Goal: Task Accomplishment & Management: Use online tool/utility

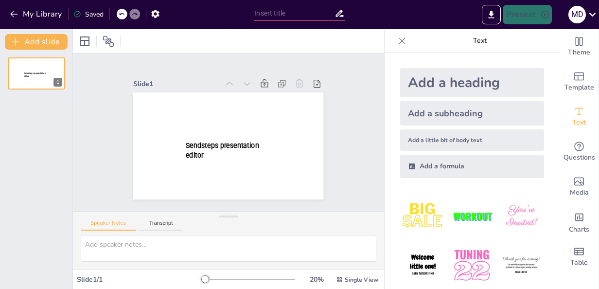
type input "New Sendsteps"
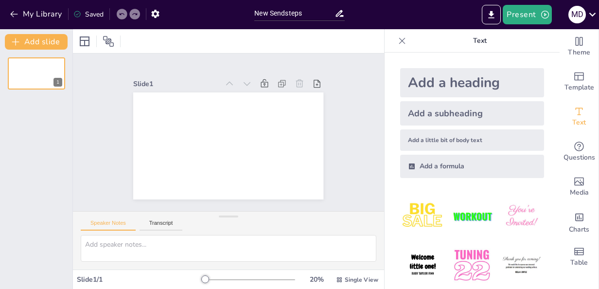
scroll to position [59, 0]
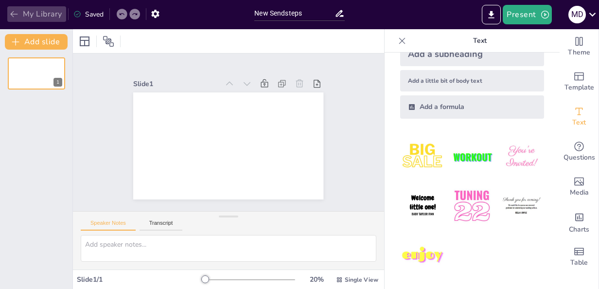
click at [19, 14] on button "My Library" at bounding box center [36, 14] width 59 height 16
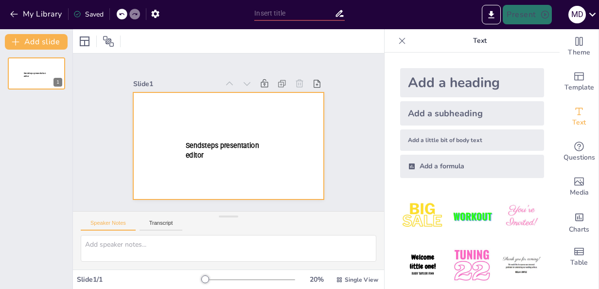
type input "New Sendsteps"
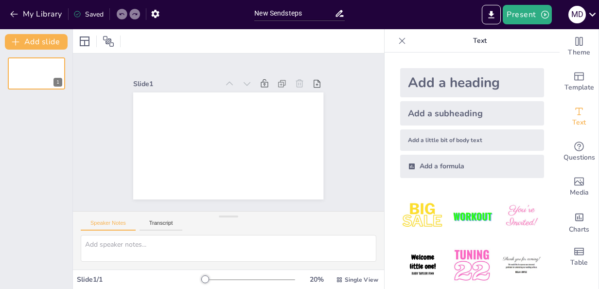
click at [485, 91] on div "Add a heading" at bounding box center [472, 82] width 144 height 29
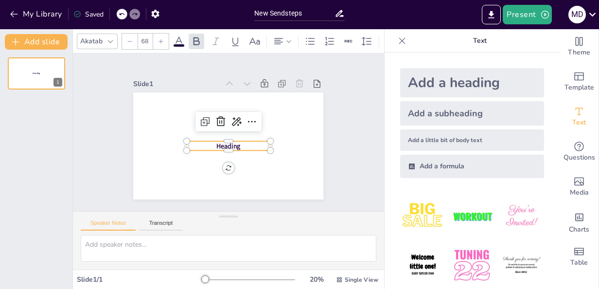
click at [485, 91] on div "Add a heading" at bounding box center [472, 82] width 144 height 29
type input "68"
drag, startPoint x: 557, startPoint y: 161, endPoint x: 554, endPoint y: 248, distance: 87.1
click at [560, 248] on div "Theme Template Text Questions Media Charts Table" at bounding box center [579, 151] width 39 height 245
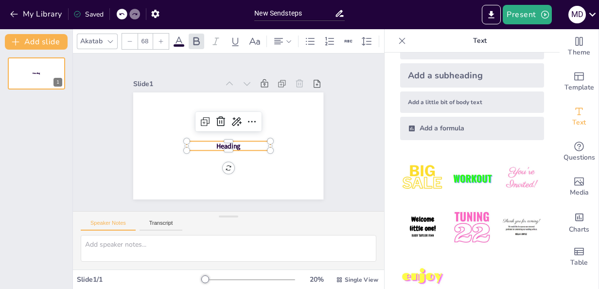
scroll to position [59, 0]
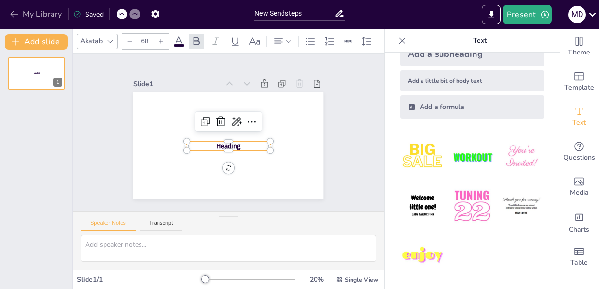
click at [49, 14] on button "My Library" at bounding box center [36, 14] width 59 height 16
